Goal: Complete application form: Complete application form

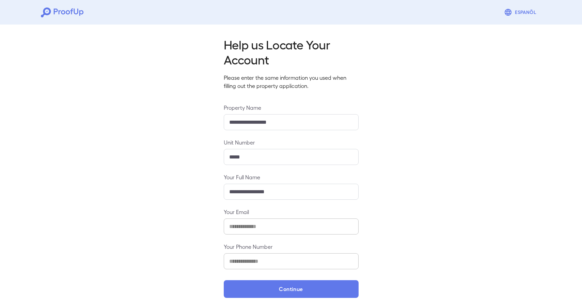
scroll to position [6, 0]
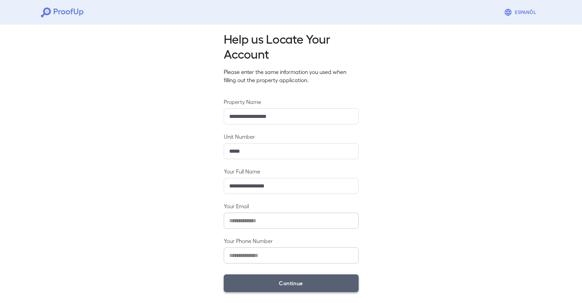
click at [253, 283] on button "Continue" at bounding box center [291, 283] width 135 height 18
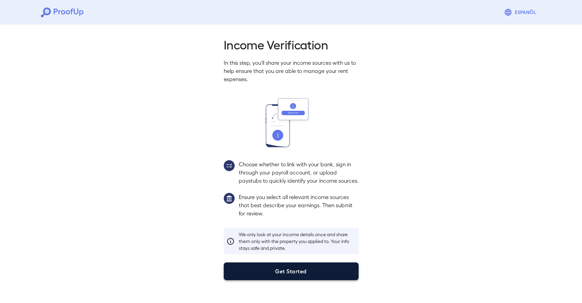
click at [273, 275] on button "Get Started" at bounding box center [291, 271] width 135 height 18
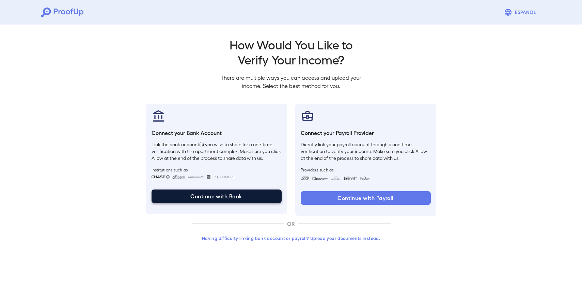
click at [191, 197] on button "Continue with Bank" at bounding box center [217, 196] width 130 height 14
click at [217, 199] on button "Continue with Bank" at bounding box center [217, 196] width 130 height 14
click at [233, 198] on button "Continue with Bank" at bounding box center [217, 196] width 130 height 14
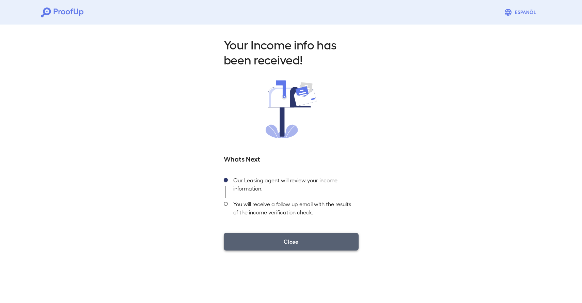
click at [286, 246] on button "Close" at bounding box center [291, 242] width 135 height 18
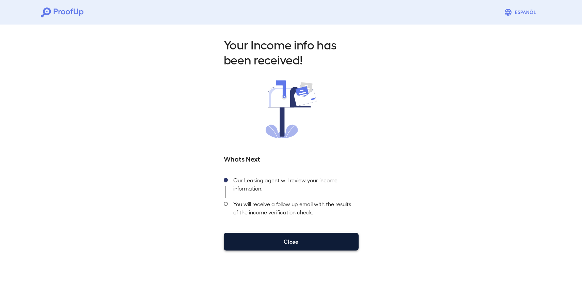
click at [287, 239] on button "Close" at bounding box center [291, 242] width 135 height 18
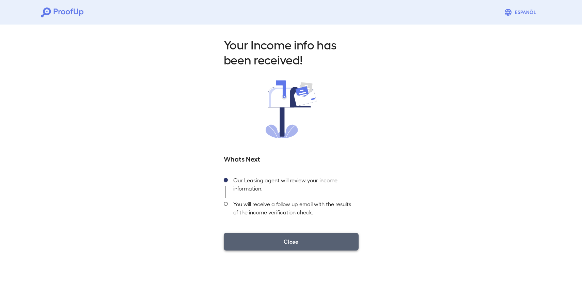
click at [287, 239] on button "Close" at bounding box center [291, 242] width 135 height 18
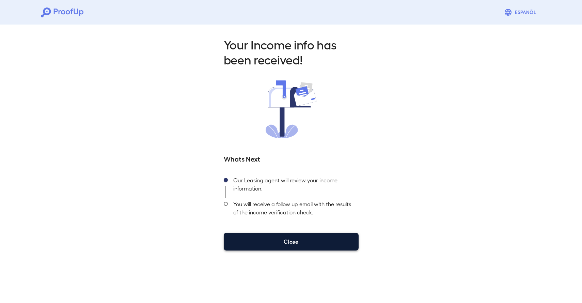
click at [287, 239] on button "Close" at bounding box center [291, 242] width 135 height 18
click at [299, 240] on button "Close" at bounding box center [291, 242] width 135 height 18
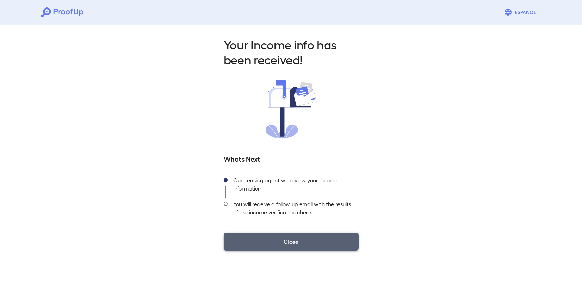
click at [295, 245] on button "Close" at bounding box center [291, 242] width 135 height 18
click at [313, 242] on button "Close" at bounding box center [291, 242] width 135 height 18
